Goal: Information Seeking & Learning: Learn about a topic

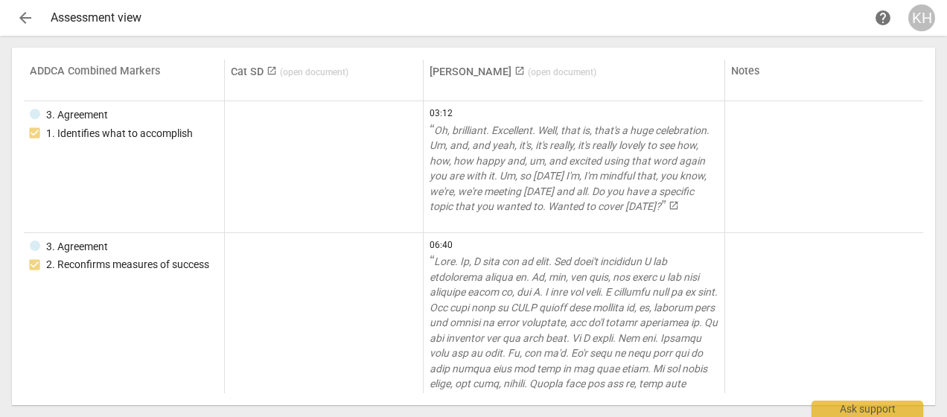
click at [106, 22] on div "Assessment view" at bounding box center [460, 17] width 819 height 13
click at [39, 17] on div "arrow_back Assessment view help KH" at bounding box center [474, 17] width 924 height 27
click at [24, 16] on span "arrow_back" at bounding box center [25, 18] width 18 height 18
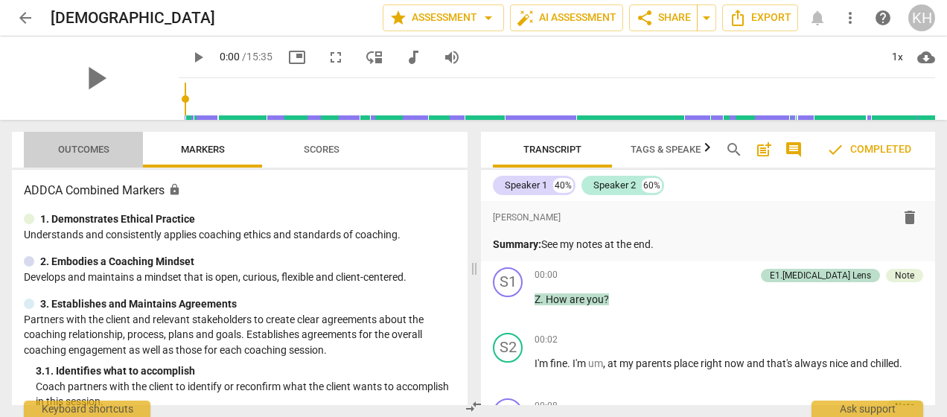
click at [77, 149] on span "Outcomes" at bounding box center [83, 149] width 51 height 11
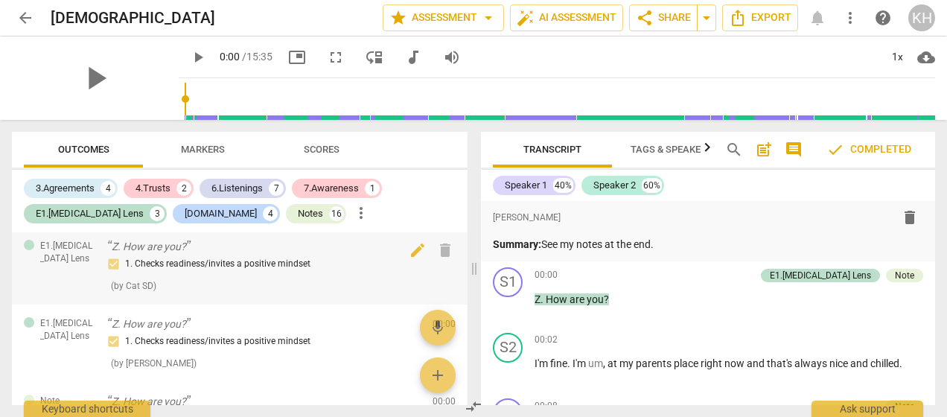
scroll to position [6, 0]
click at [209, 276] on div "1. Checks readiness/invites a positive mindset ( by Cat SD )" at bounding box center [264, 274] width 314 height 38
click at [204, 271] on div "1. Checks readiness/invites a positive mindset" at bounding box center [264, 264] width 314 height 18
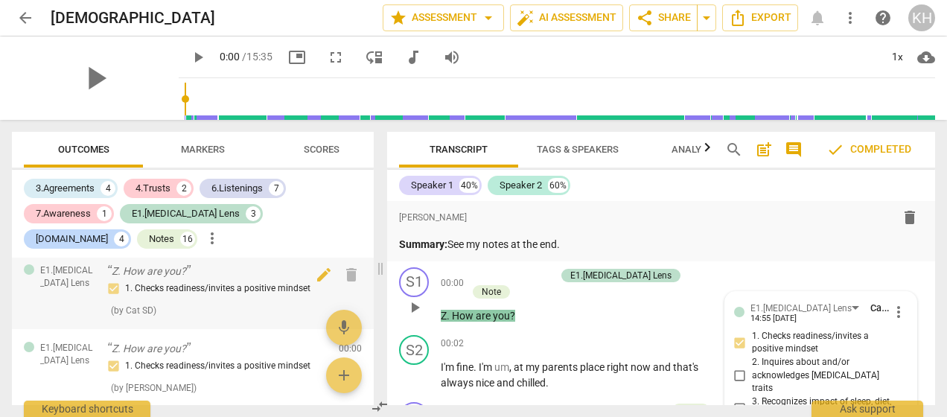
scroll to position [324, 0]
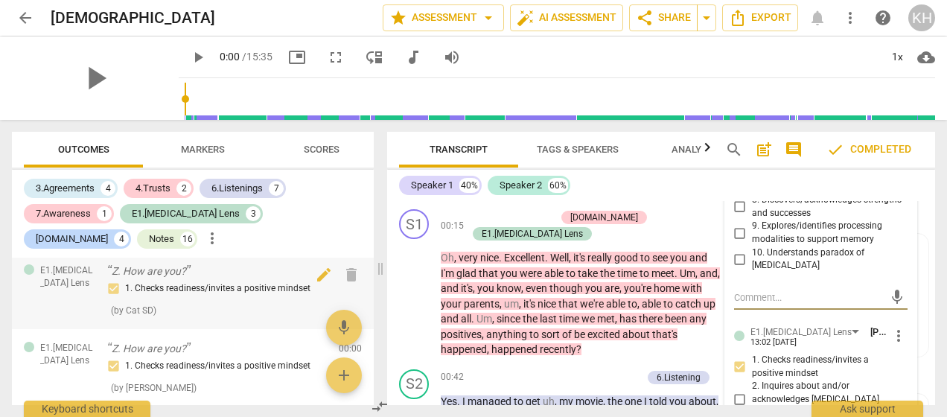
click at [185, 265] on p "Z. How are you?" at bounding box center [217, 272] width 220 height 16
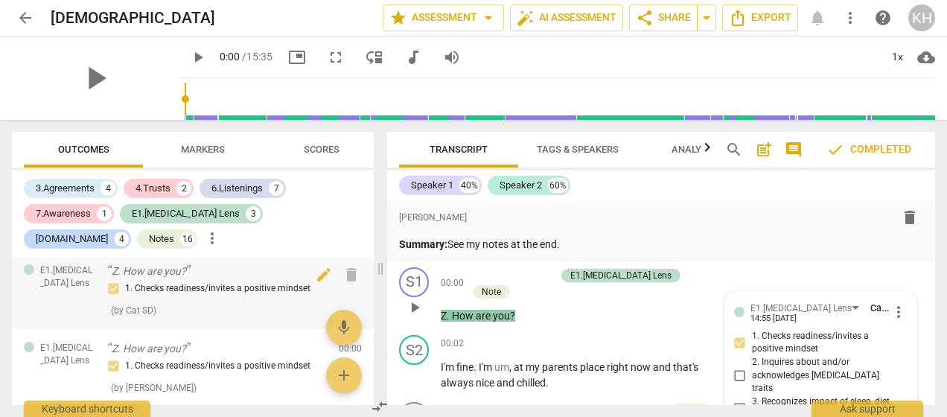
click at [163, 283] on div "1. Checks readiness/invites a positive mindset" at bounding box center [217, 289] width 220 height 18
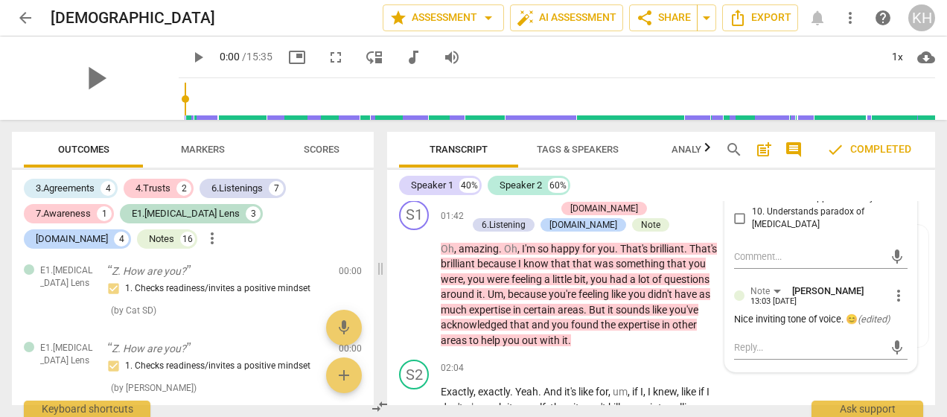
scroll to position [743, 0]
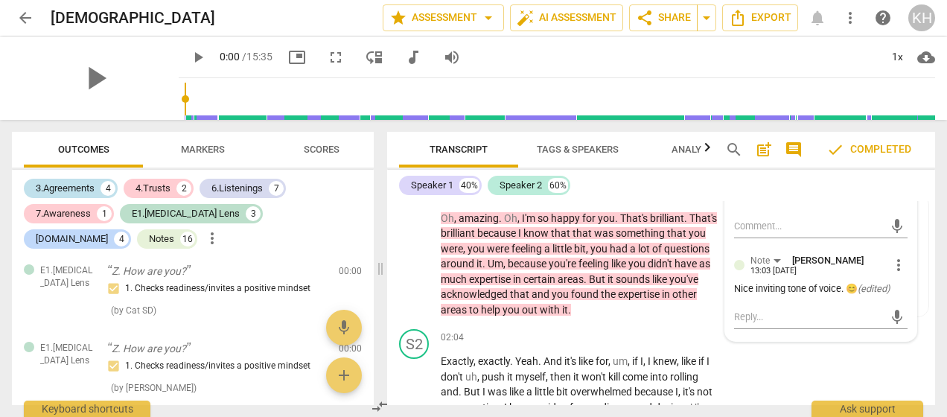
click at [70, 193] on div "3.Agreements" at bounding box center [65, 188] width 59 height 15
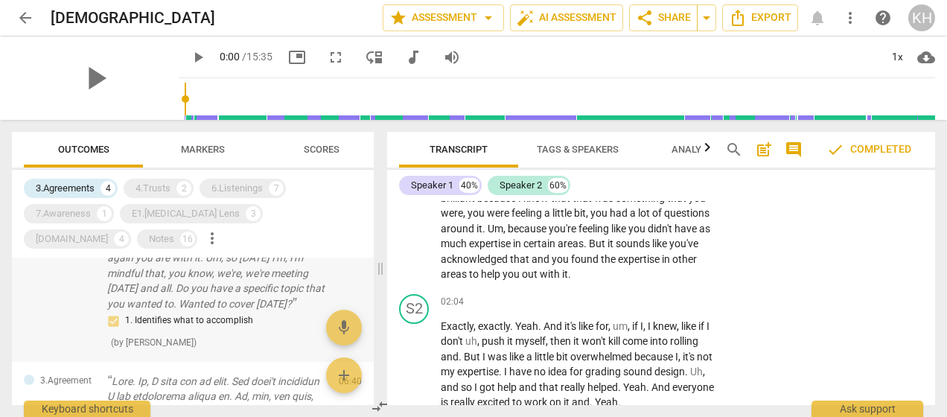
scroll to position [83, 0]
click at [179, 317] on div "1. Identifies what to accomplish" at bounding box center [217, 319] width 220 height 18
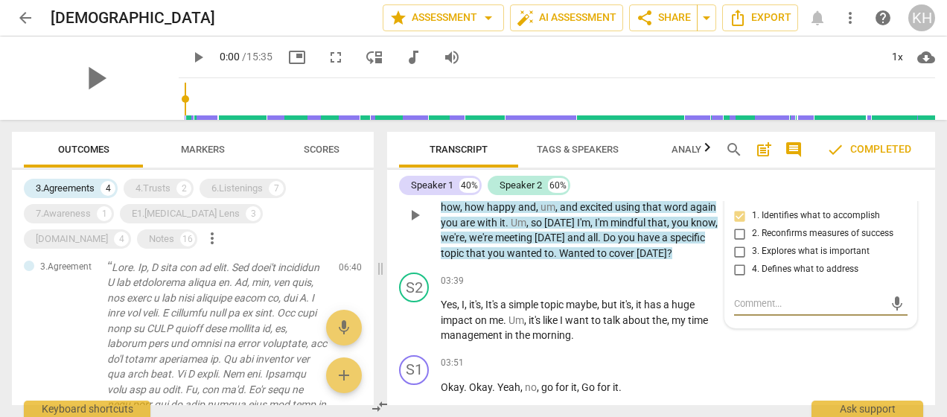
scroll to position [194, 0]
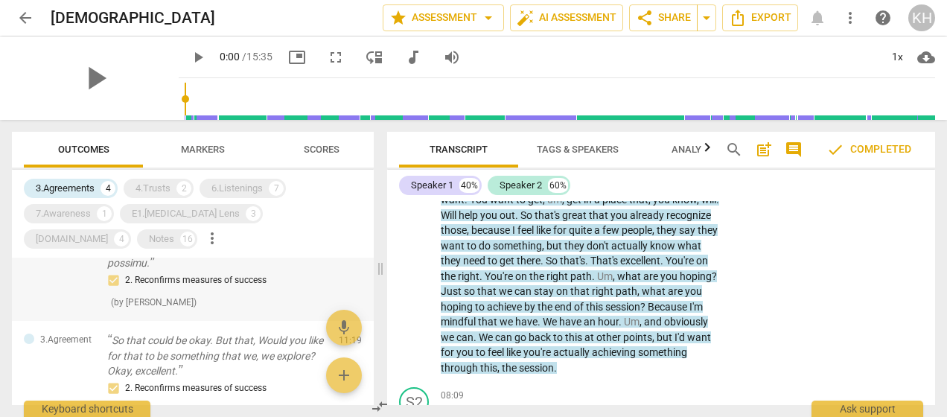
scroll to position [719, 0]
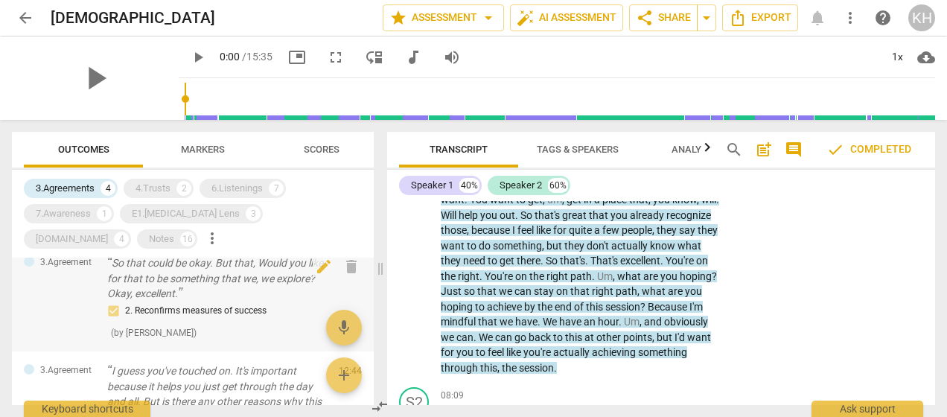
click at [168, 302] on p "So that could be okay. But that, Would you like for that to be something that w…" at bounding box center [217, 278] width 220 height 46
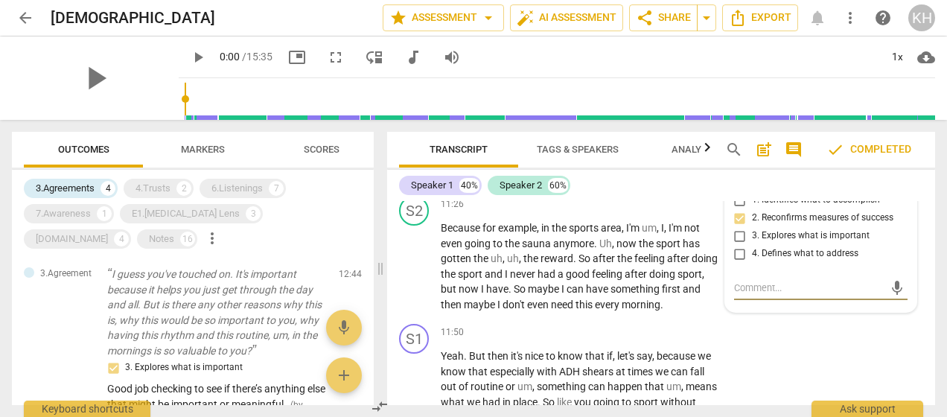
scroll to position [815, 0]
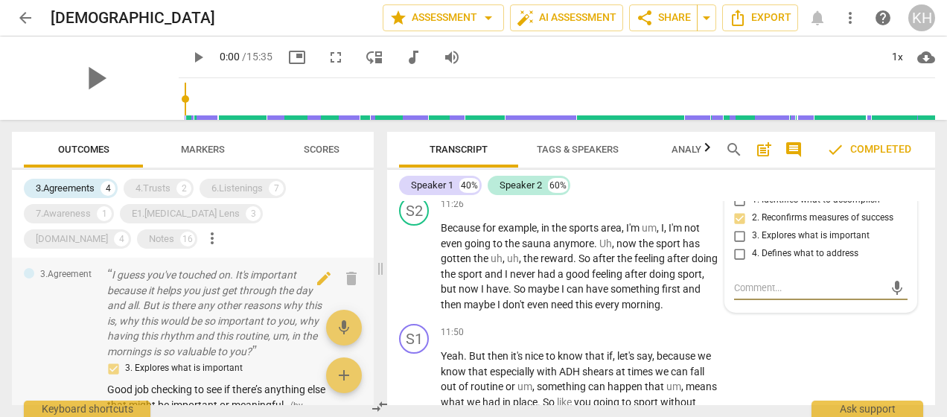
click at [145, 338] on p "I guess you've touched on. It's important because it helps you just get through…" at bounding box center [217, 313] width 220 height 92
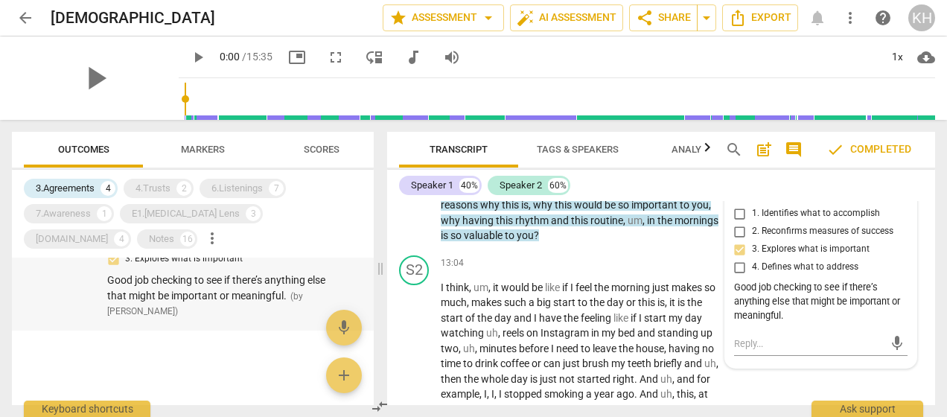
scroll to position [937, 0]
click at [150, 189] on div "4.Trusts" at bounding box center [153, 188] width 35 height 15
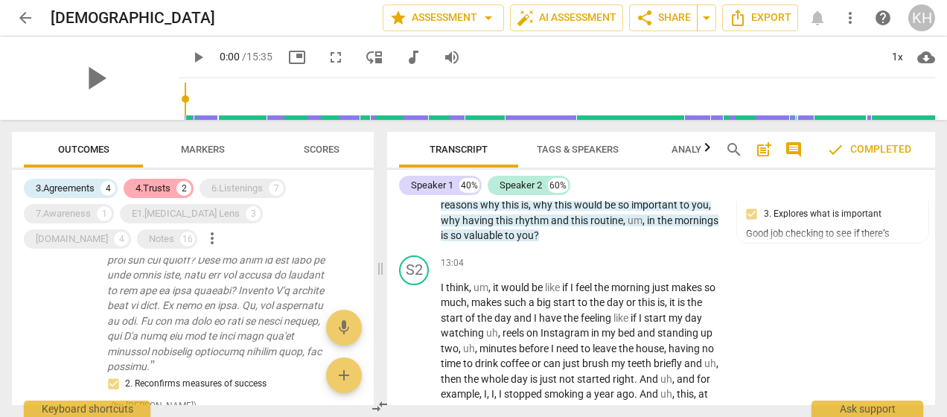
scroll to position [1336, 0]
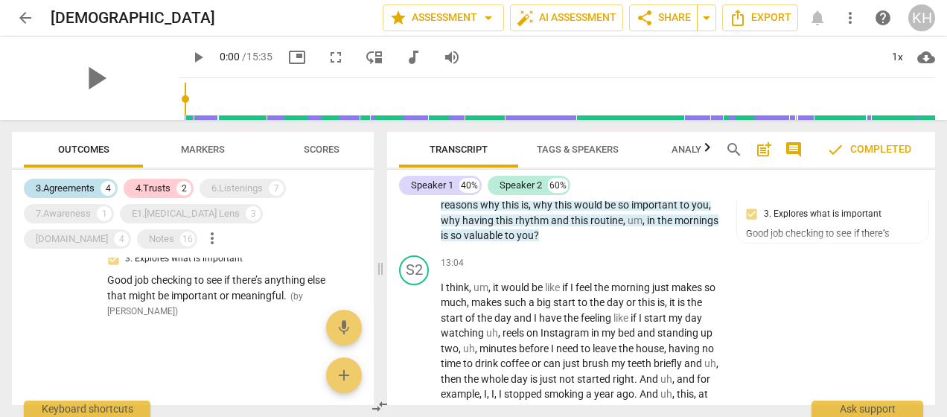
click at [45, 194] on div "3.Agreements" at bounding box center [65, 188] width 59 height 15
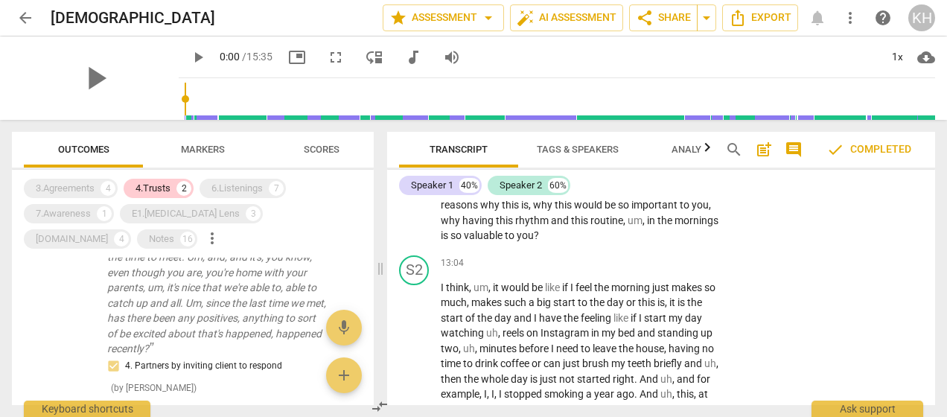
scroll to position [0, 0]
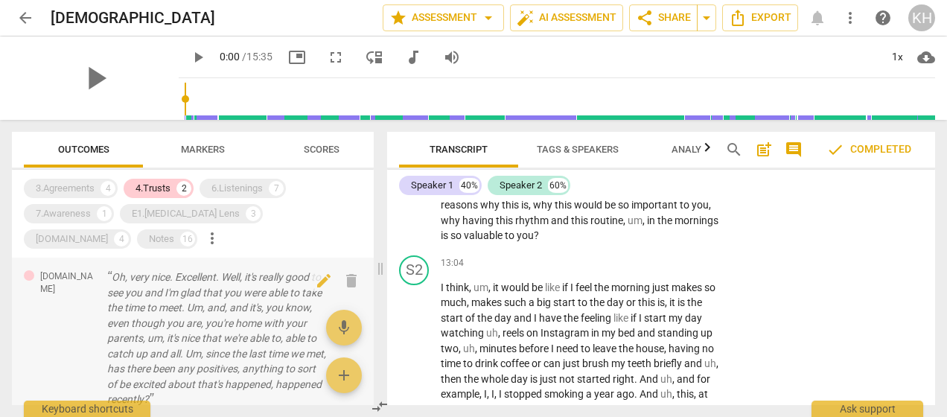
click at [178, 343] on p "Oh, very nice. Excellent. Well, it's really good to see you and I'm glad that y…" at bounding box center [217, 339] width 220 height 138
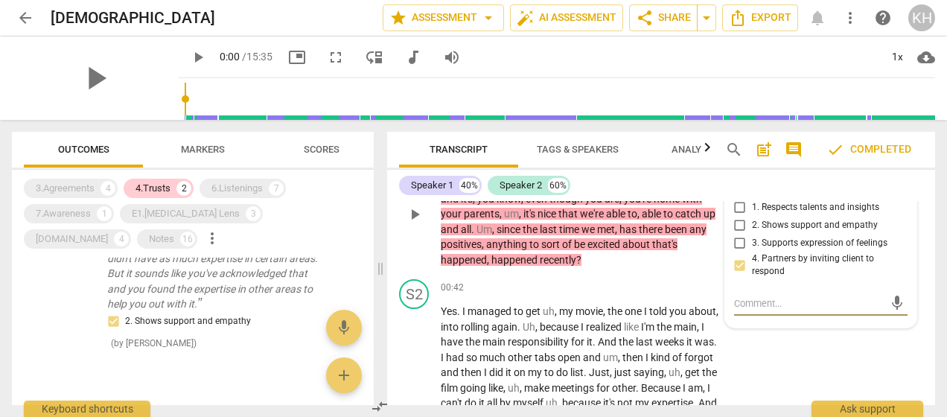
scroll to position [194, 0]
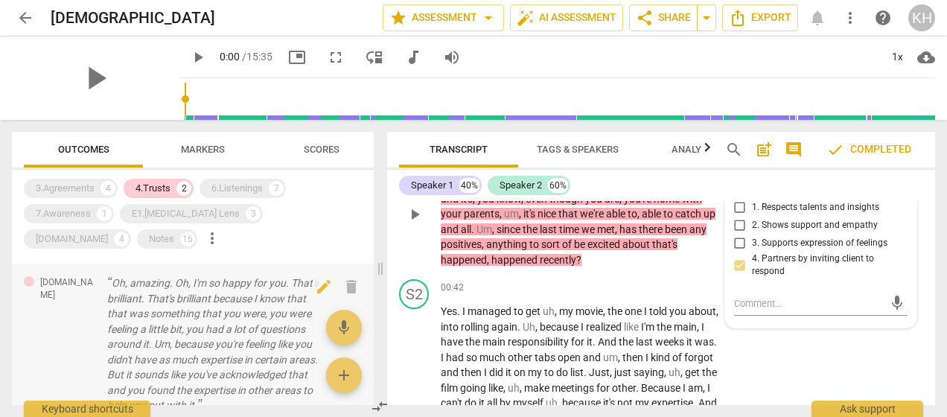
click at [178, 343] on p "Oh, amazing. Oh, I'm so happy for you. That's brilliant. That's brilliant becau…" at bounding box center [217, 345] width 220 height 138
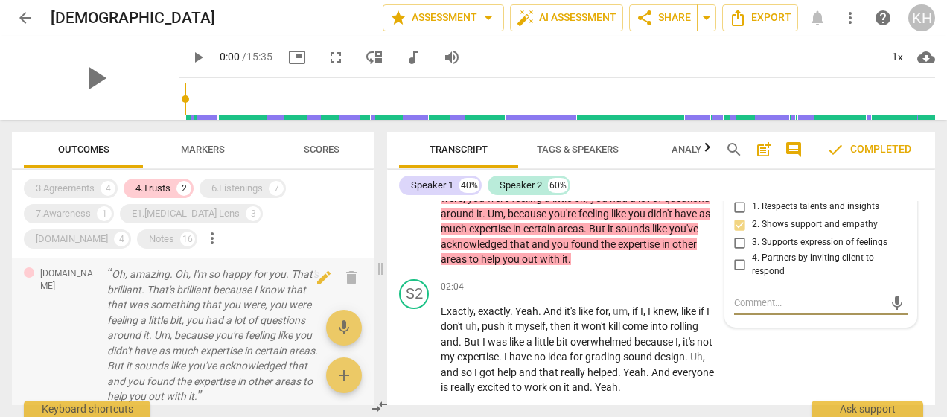
scroll to position [203, 0]
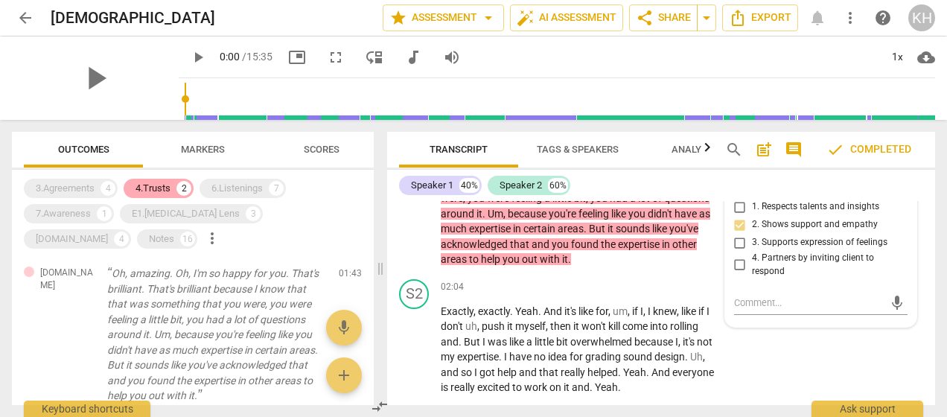
click at [159, 194] on div "4.Trusts" at bounding box center [153, 188] width 35 height 15
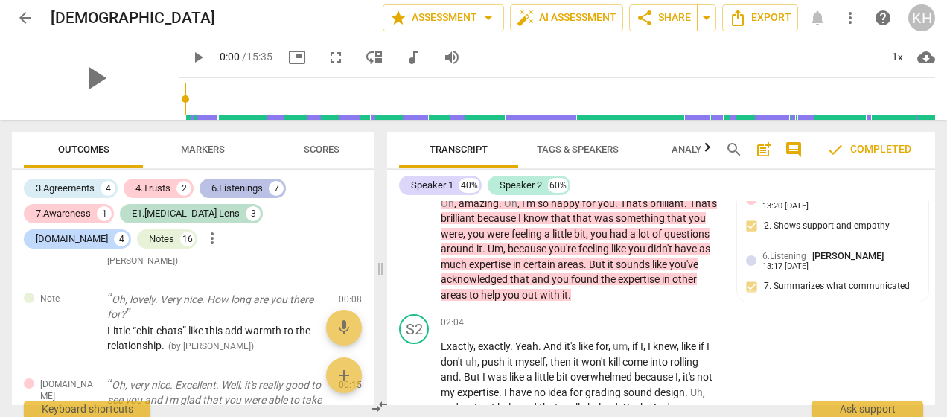
scroll to position [766, 0]
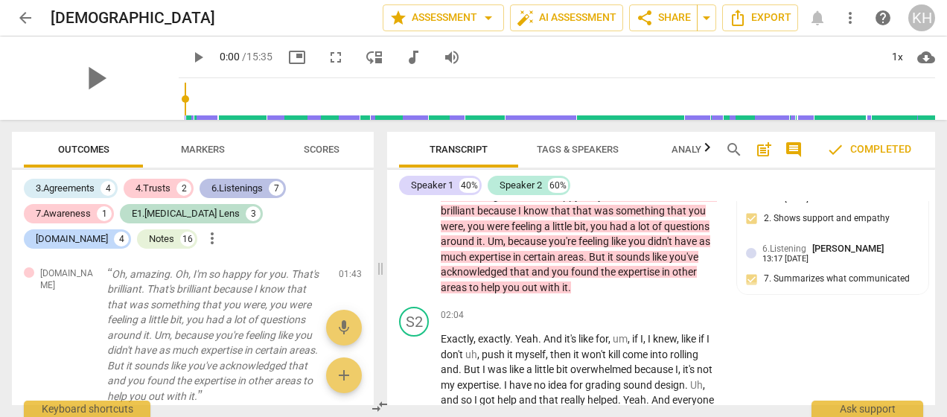
click at [234, 189] on div "6.Listenings" at bounding box center [237, 188] width 51 height 15
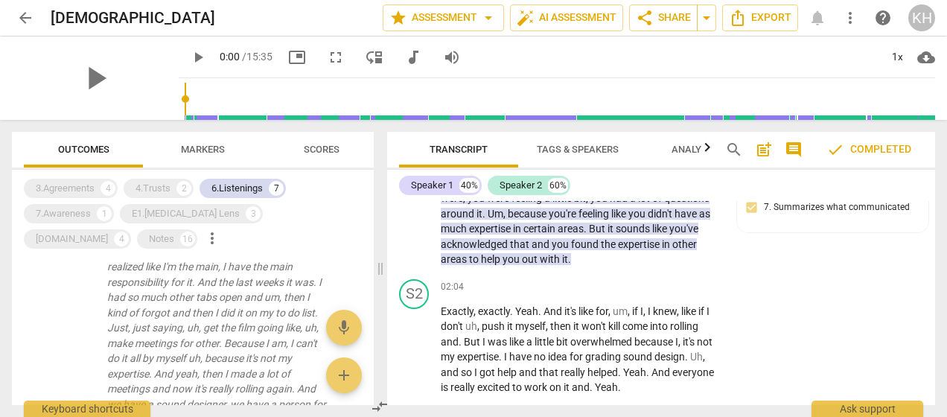
scroll to position [40, 0]
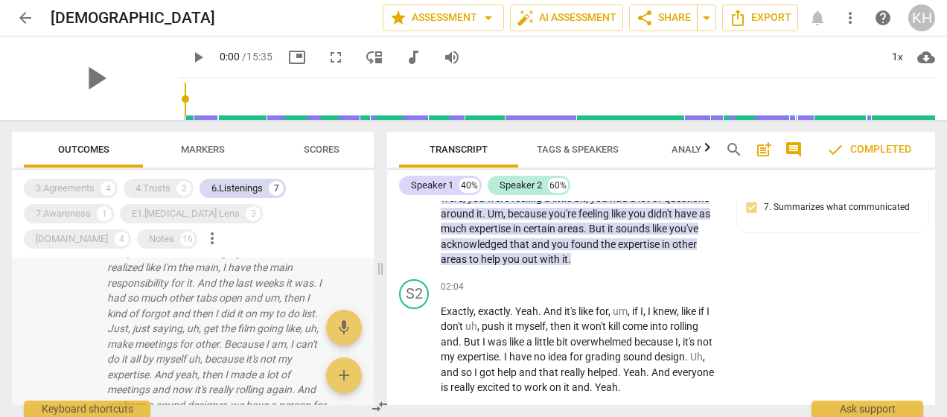
click at [235, 313] on p "Yes. I managed to get uh, my movie, the one I told you about, into rolling agai…" at bounding box center [217, 343] width 220 height 229
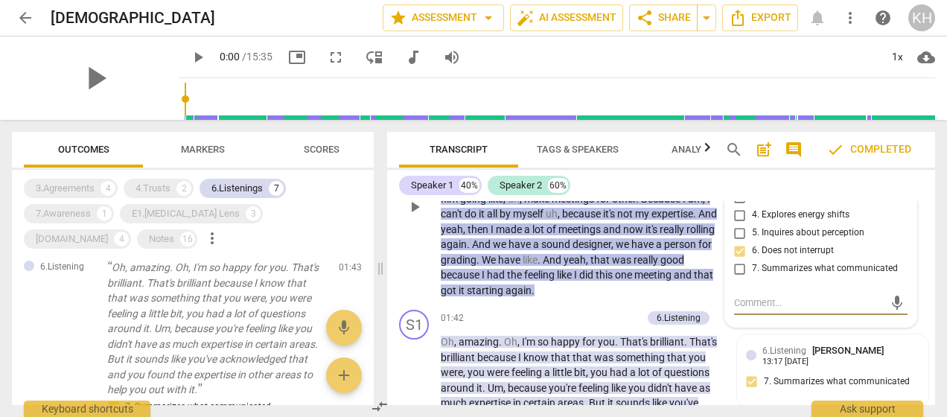
scroll to position [308, 0]
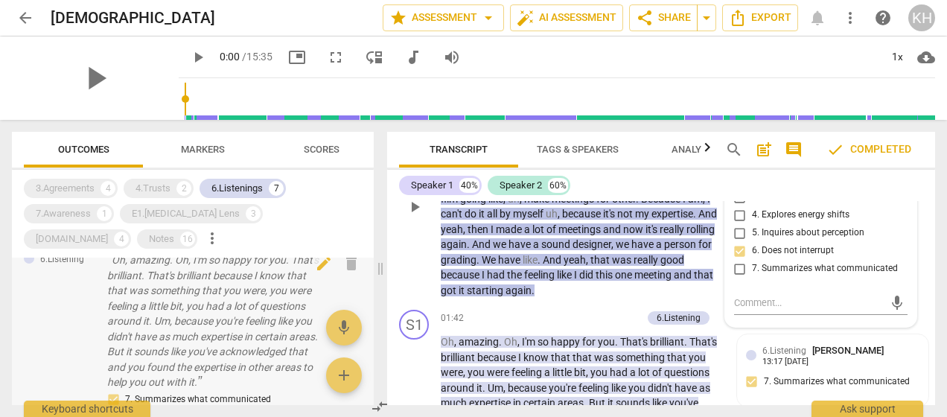
click at [214, 339] on p "Oh, amazing. Oh, I'm so happy for you. That's brilliant. That's brilliant becau…" at bounding box center [217, 322] width 220 height 138
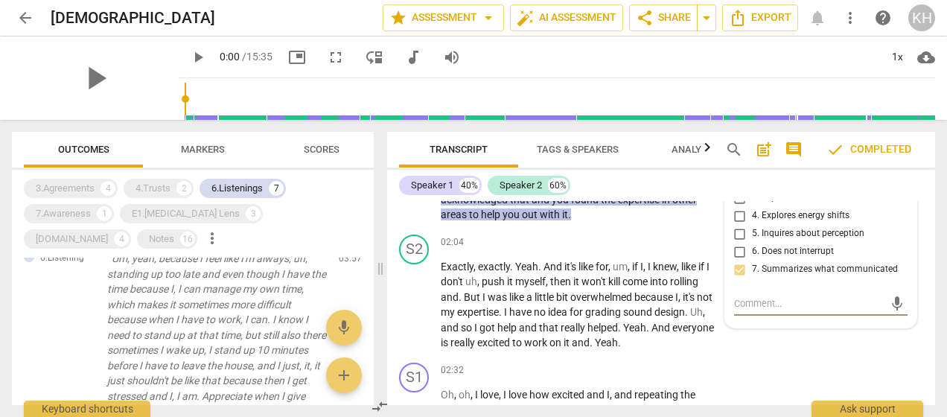
scroll to position [0, 0]
click at [214, 339] on p "Um, yeah, because I feel like I'm always, uh, standing up too late and even tho…" at bounding box center [217, 336] width 220 height 168
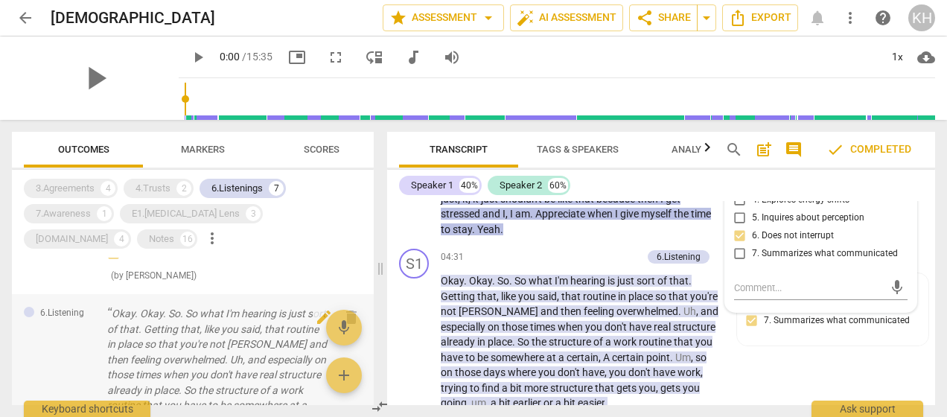
click at [213, 356] on p "Okay. Okay. So. So what I'm hearing is just sort of that. Getting that, like yo…" at bounding box center [217, 390] width 220 height 168
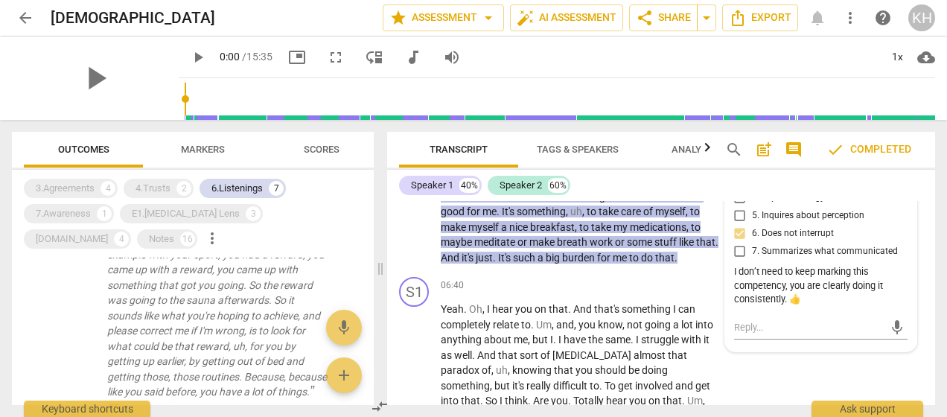
click at [134, 337] on p "So what I'm hearing is um, if we use it as the example with your sport, you had…" at bounding box center [217, 316] width 220 height 168
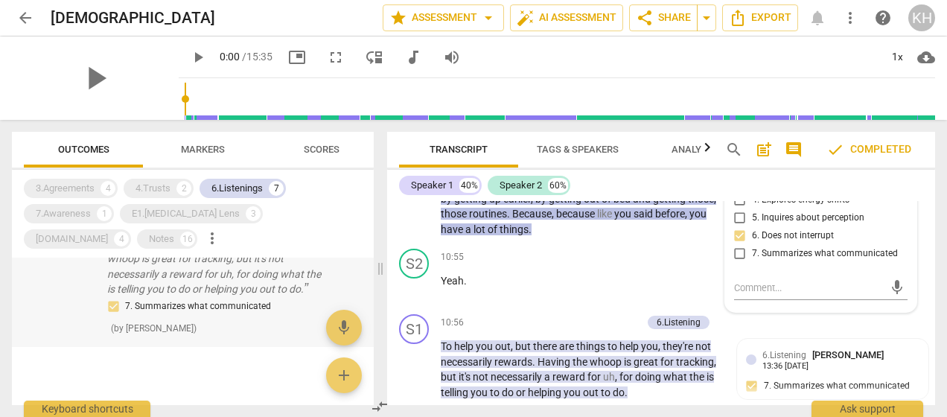
click at [163, 291] on p "To help you out, but there are things to help you, they're not necessarily rewa…" at bounding box center [217, 258] width 220 height 77
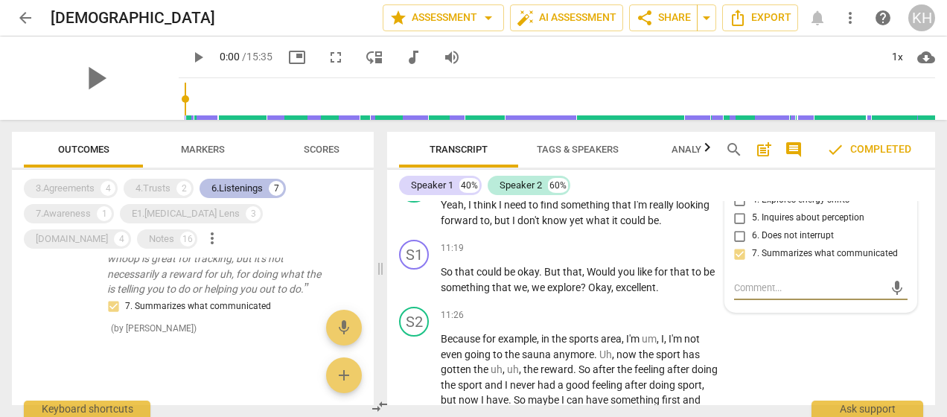
click at [217, 191] on div "6.Listenings" at bounding box center [237, 188] width 51 height 15
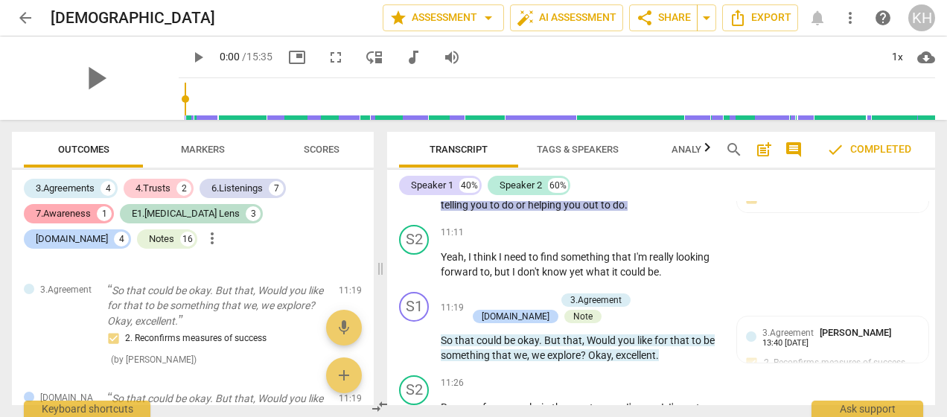
click at [49, 217] on div "7.Awareness" at bounding box center [63, 213] width 55 height 15
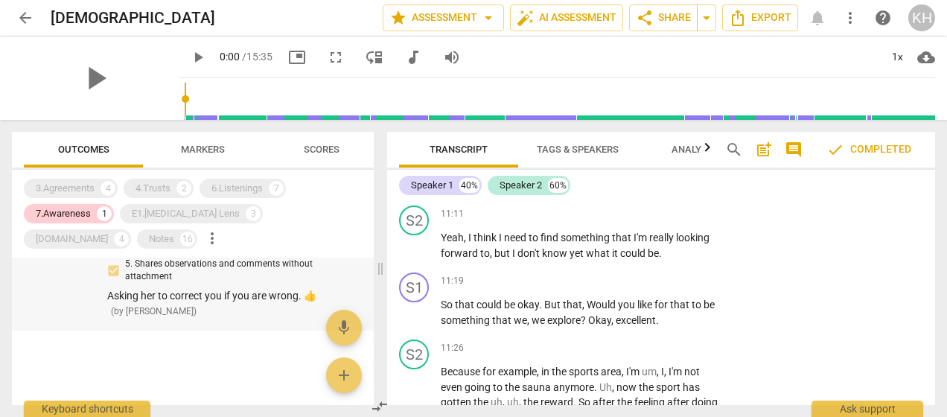
click at [184, 280] on div "5. Shares observations and comments without attachment" at bounding box center [217, 271] width 220 height 26
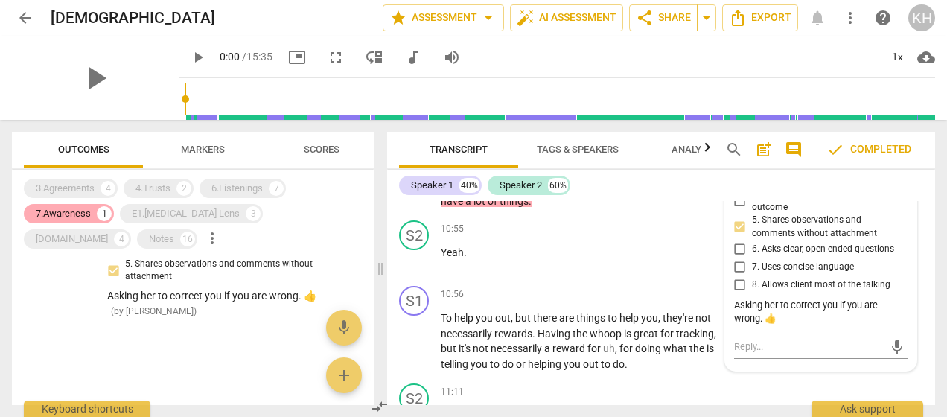
click at [80, 219] on div "7.Awareness" at bounding box center [63, 213] width 55 height 15
click at [165, 216] on div "E1.[MEDICAL_DATA] Lens" at bounding box center [186, 213] width 108 height 15
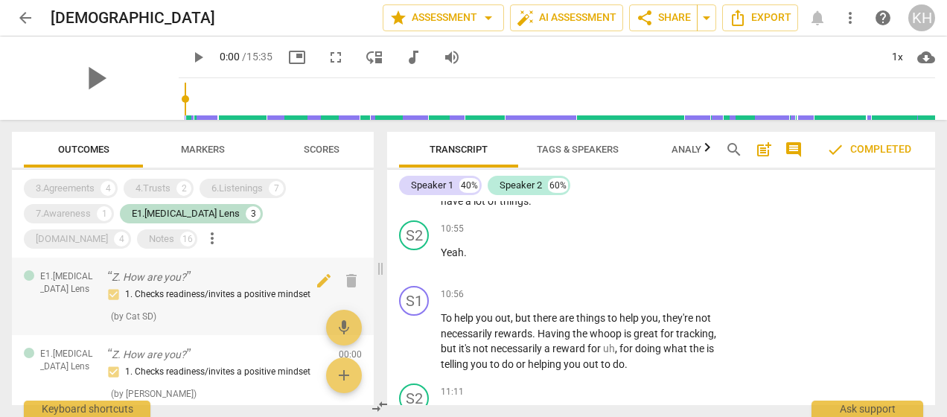
click at [149, 288] on div "1. Checks readiness/invites a positive mindset" at bounding box center [217, 295] width 220 height 18
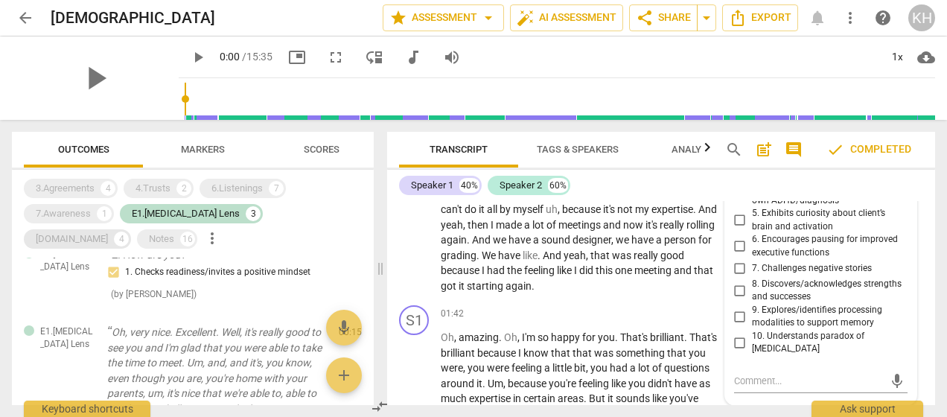
click at [182, 216] on div "E1.[MEDICAL_DATA] Lens" at bounding box center [186, 213] width 108 height 15
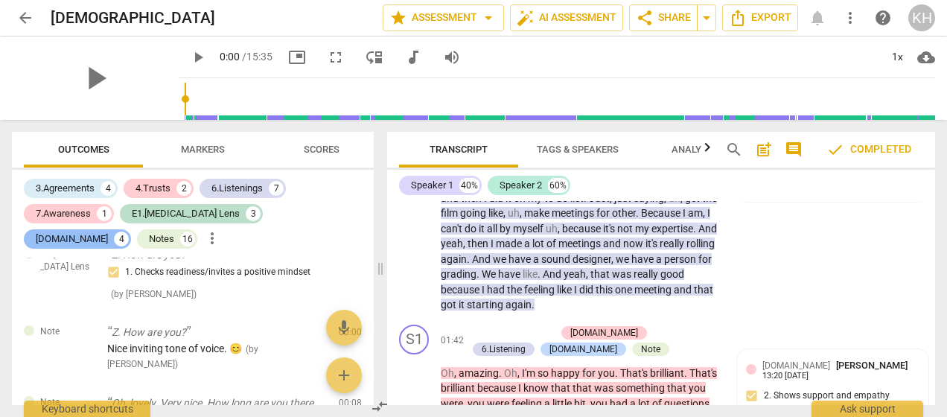
click at [108, 232] on div "[DOMAIN_NAME]" at bounding box center [72, 239] width 72 height 15
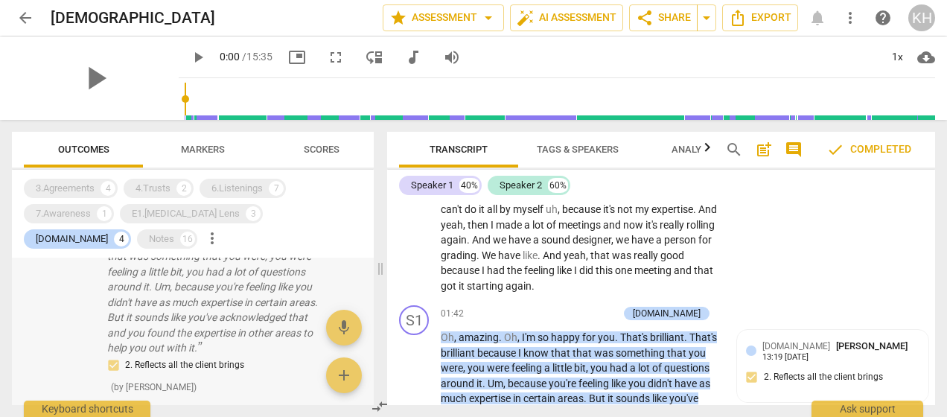
click at [164, 305] on p "Oh, amazing. Oh, I'm so happy for you. That's brilliant. That's brilliant becau…" at bounding box center [217, 287] width 220 height 138
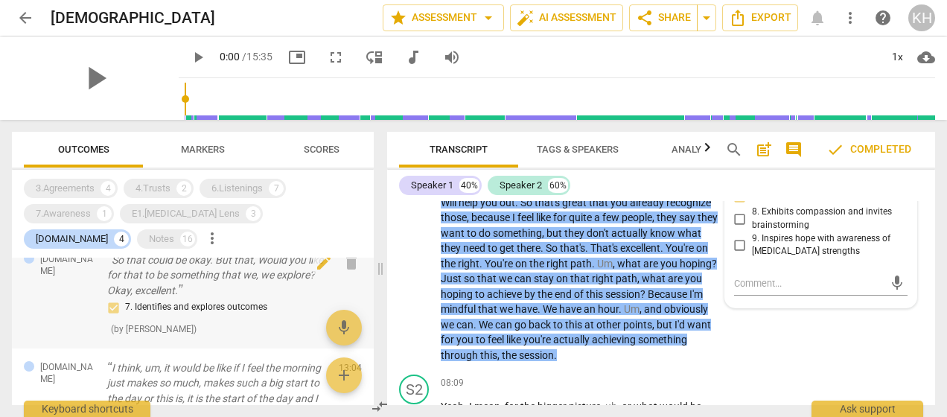
click at [197, 299] on p "So that could be okay. But that, Would you like for that to be something that w…" at bounding box center [217, 276] width 220 height 46
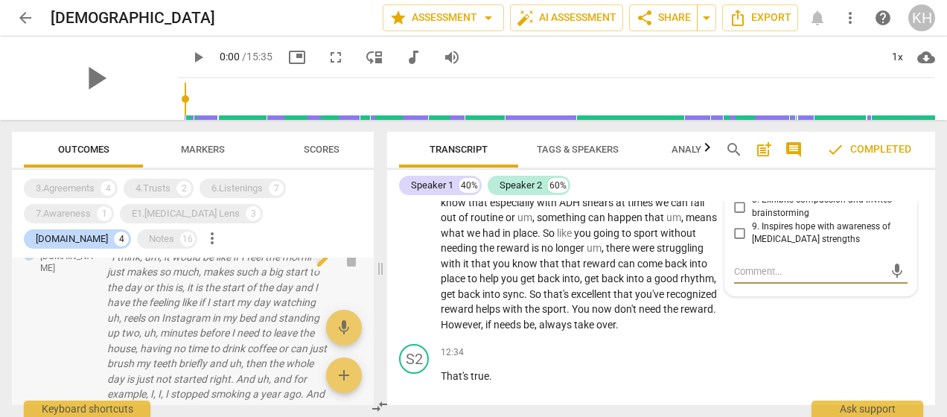
click at [215, 350] on p "I think, um, it would be like if I feel the morning just makes so much, makes s…" at bounding box center [217, 380] width 220 height 260
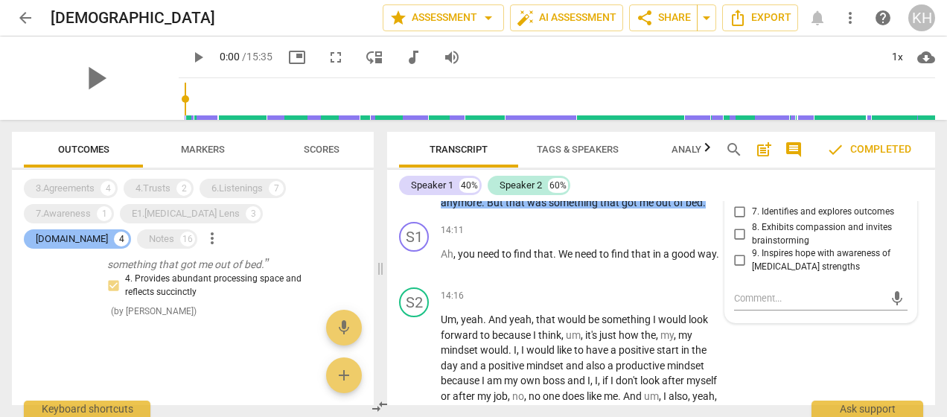
click at [129, 232] on div "4" at bounding box center [121, 239] width 15 height 15
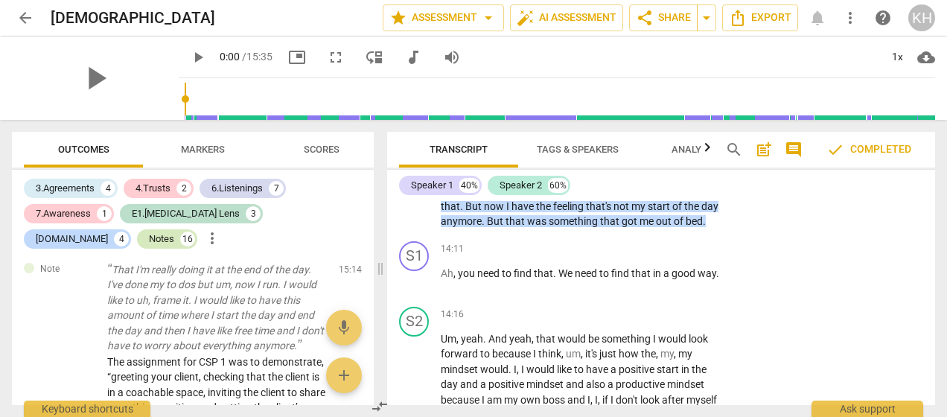
click at [197, 229] on div "Notes 16" at bounding box center [167, 238] width 60 height 19
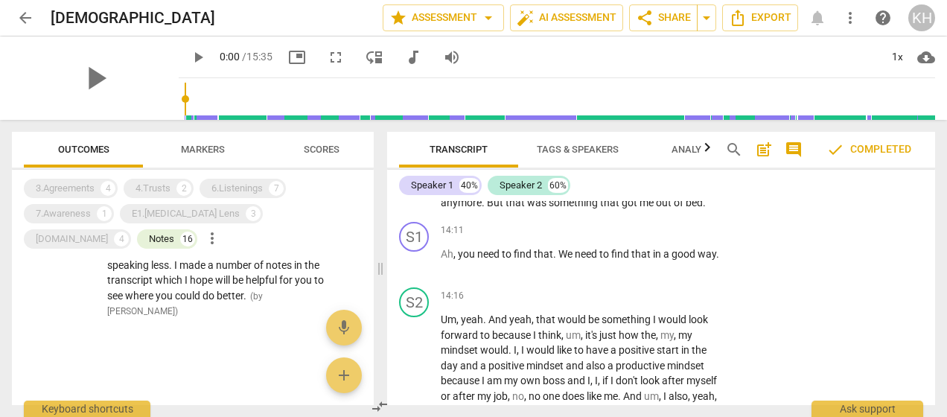
scroll to position [3037, 0]
click at [28, 13] on span "arrow_back" at bounding box center [25, 18] width 18 height 18
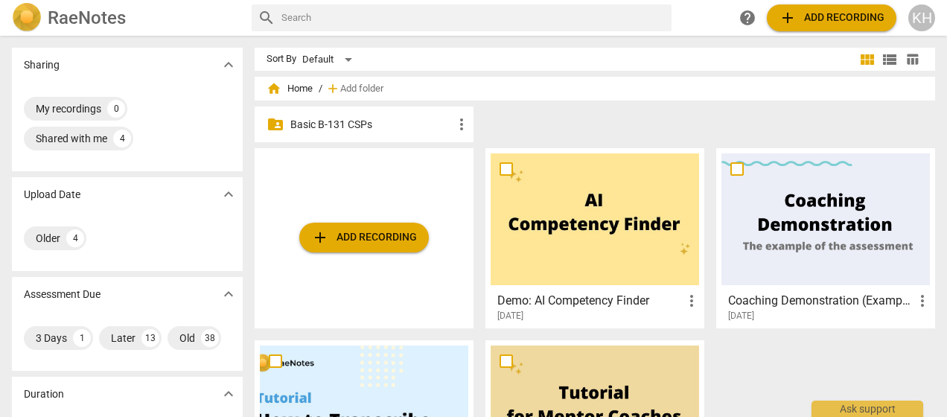
click at [366, 127] on p "Basic B-131 CSPs" at bounding box center [371, 125] width 162 height 16
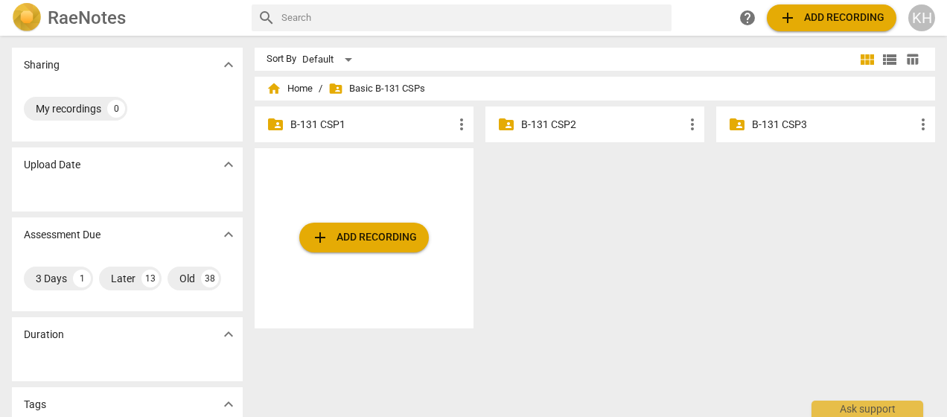
click at [771, 133] on div "folder_shared B-131 CSP3 more_vert" at bounding box center [826, 125] width 219 height 36
click at [761, 124] on p "B-131 CSP3" at bounding box center [833, 125] width 162 height 16
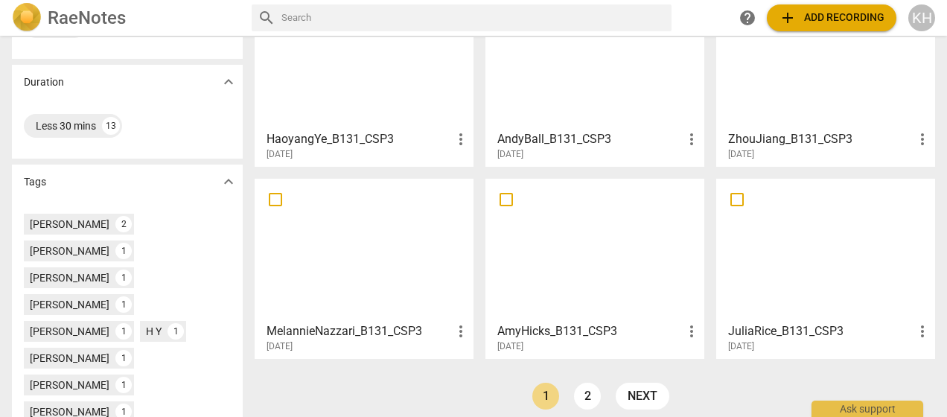
scroll to position [417, 0]
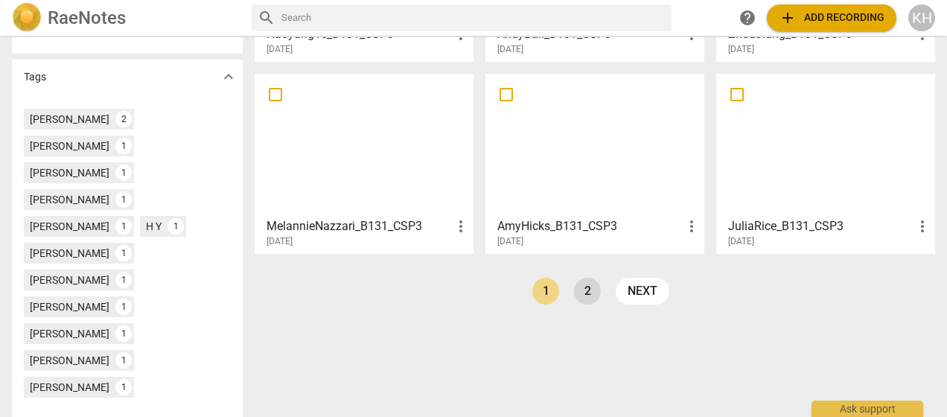
click at [586, 295] on link "2" at bounding box center [587, 291] width 27 height 27
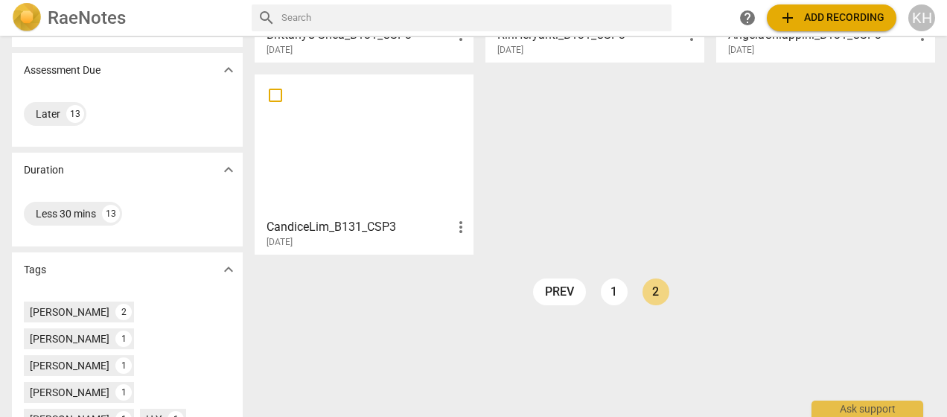
scroll to position [293, 0]
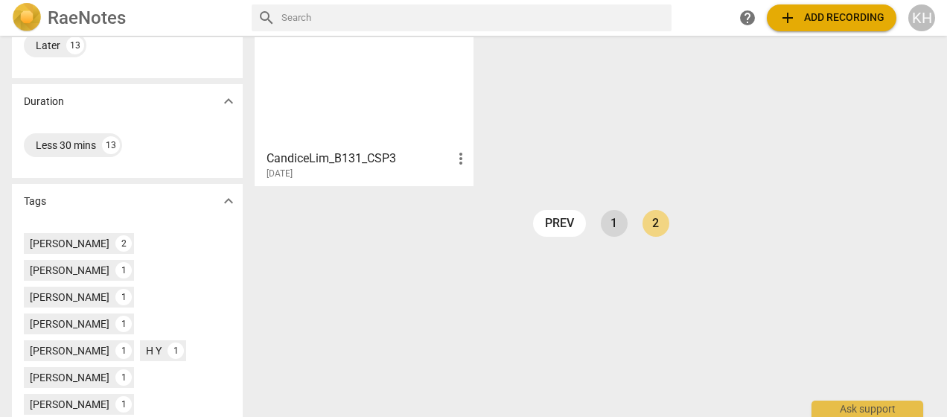
click at [616, 222] on link "1" at bounding box center [614, 223] width 27 height 27
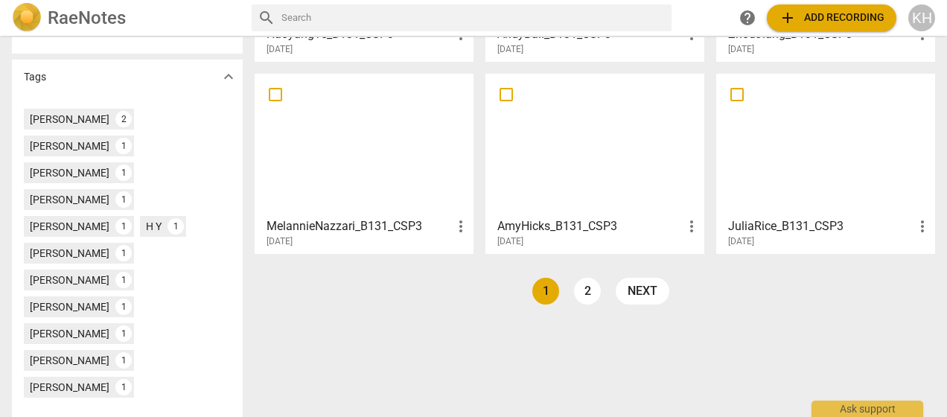
scroll to position [416, 0]
